Goal: Task Accomplishment & Management: Manage account settings

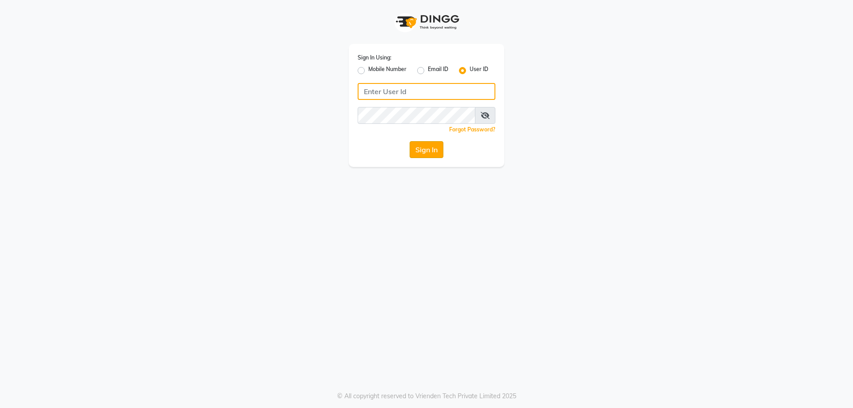
type input "9930289482"
click at [425, 145] on button "Sign In" at bounding box center [426, 149] width 34 height 17
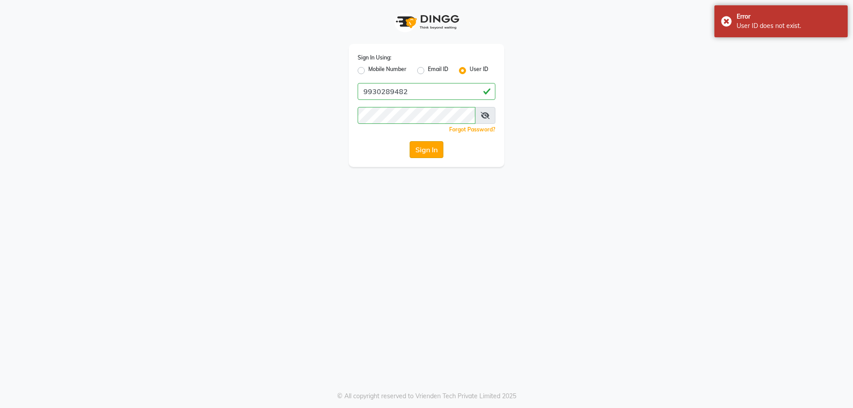
click at [419, 147] on button "Sign In" at bounding box center [426, 149] width 34 height 17
click at [480, 117] on span at bounding box center [485, 115] width 20 height 17
click at [486, 117] on icon at bounding box center [485, 115] width 9 height 7
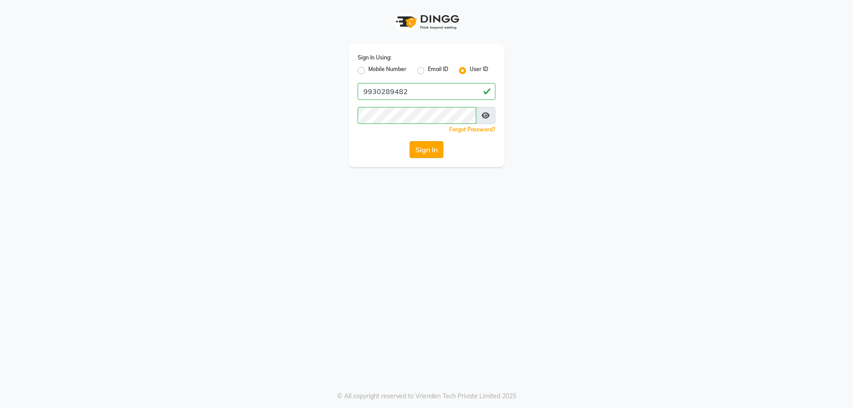
click at [431, 152] on button "Sign In" at bounding box center [426, 149] width 34 height 17
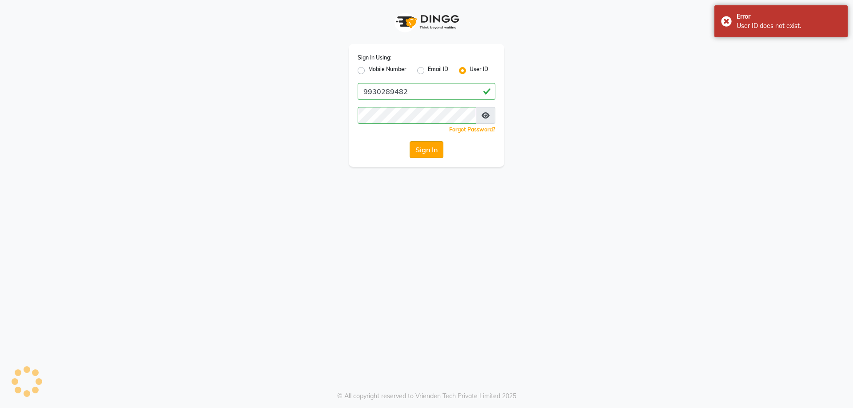
click at [431, 152] on button "Sign In" at bounding box center [426, 149] width 34 height 17
click at [431, 149] on button "Sign In" at bounding box center [426, 149] width 34 height 17
